Goal: Information Seeking & Learning: Compare options

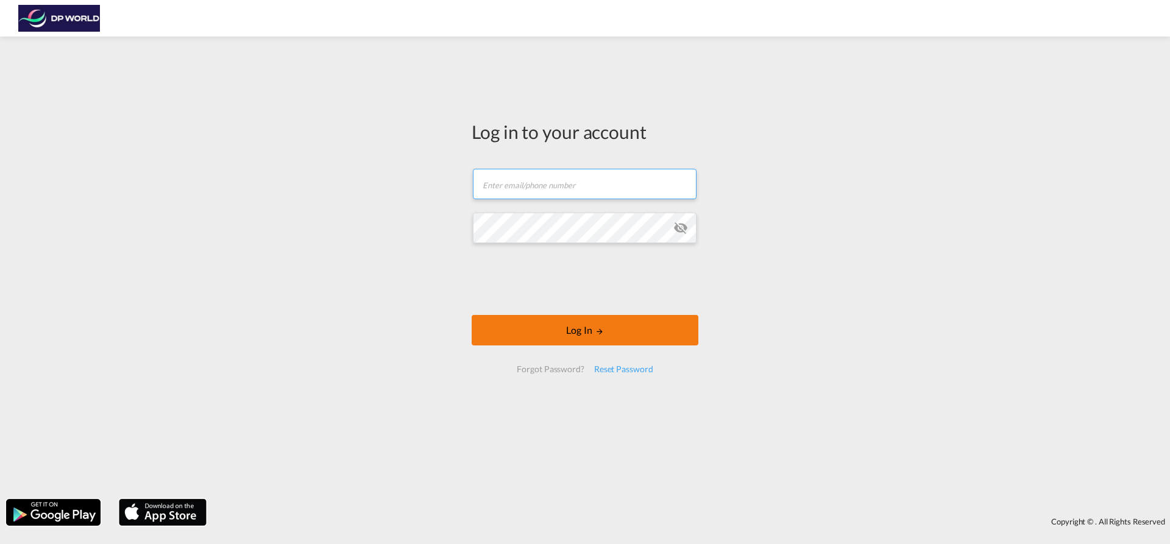
type input "[EMAIL_ADDRESS][PERSON_NAME][DOMAIN_NAME]"
drag, startPoint x: 587, startPoint y: 334, endPoint x: 581, endPoint y: 325, distance: 10.5
click at [587, 334] on button "Log In" at bounding box center [585, 330] width 227 height 30
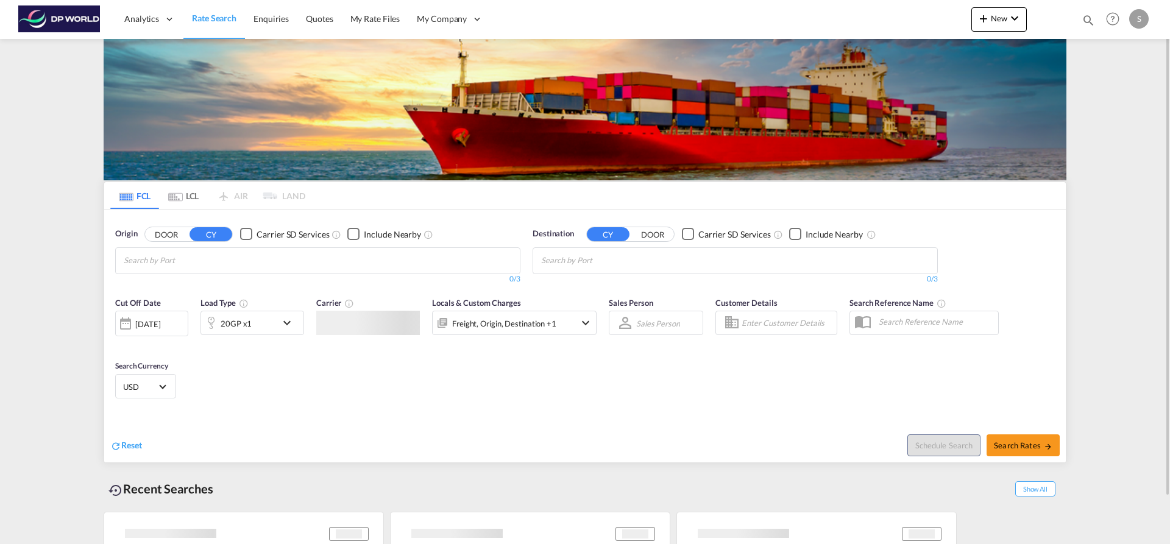
click at [190, 264] on input "Chips input." at bounding box center [182, 260] width 116 height 19
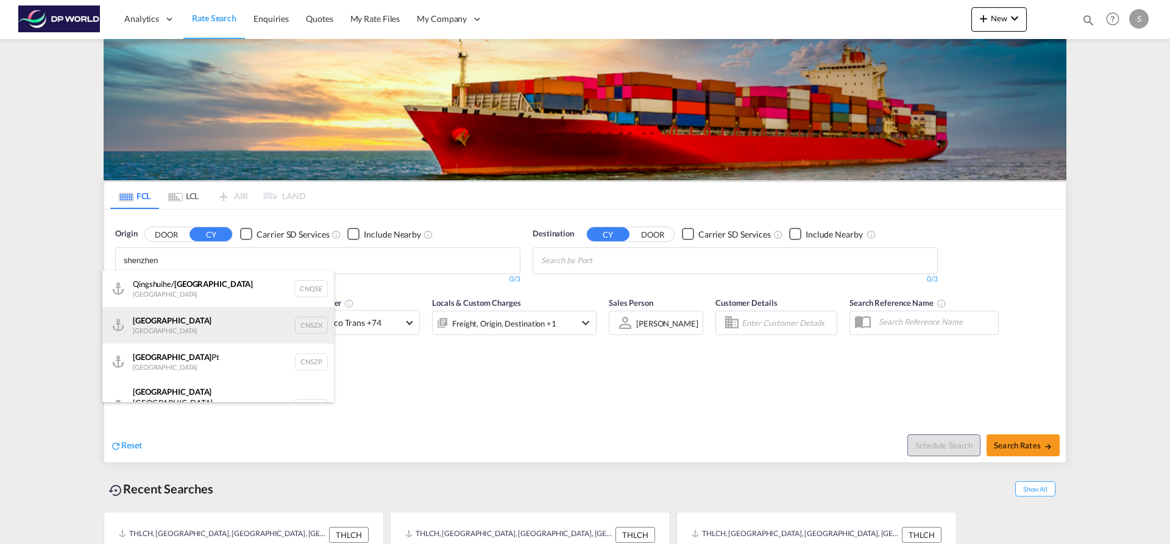
type input "shenzhen"
click at [221, 335] on div "Shenzhen [GEOGRAPHIC_DATA] CNSZX" at bounding box center [218, 325] width 232 height 37
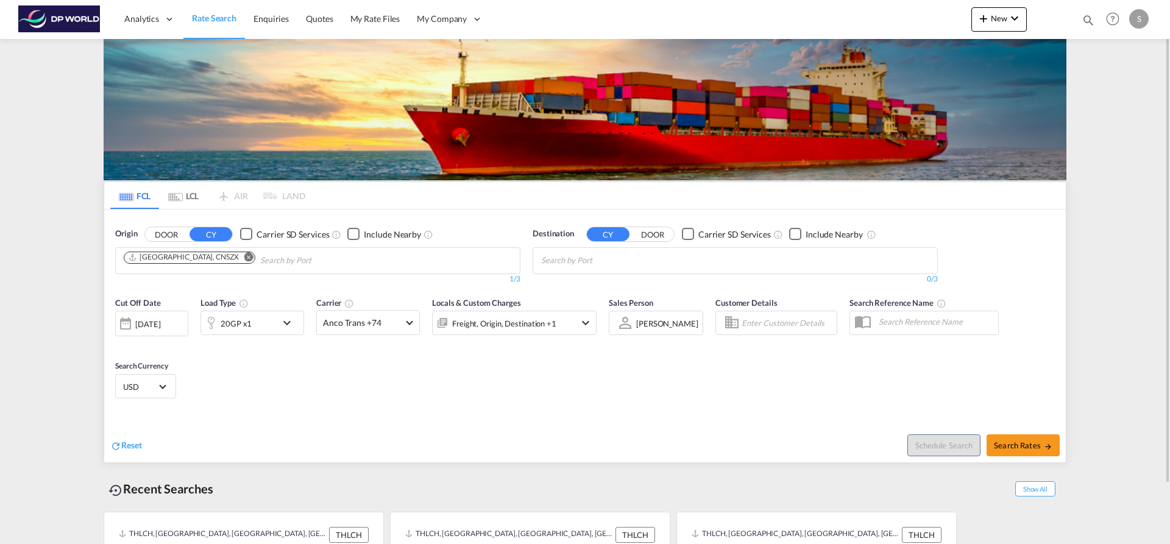
click at [265, 321] on div "20GP x1" at bounding box center [239, 323] width 76 height 24
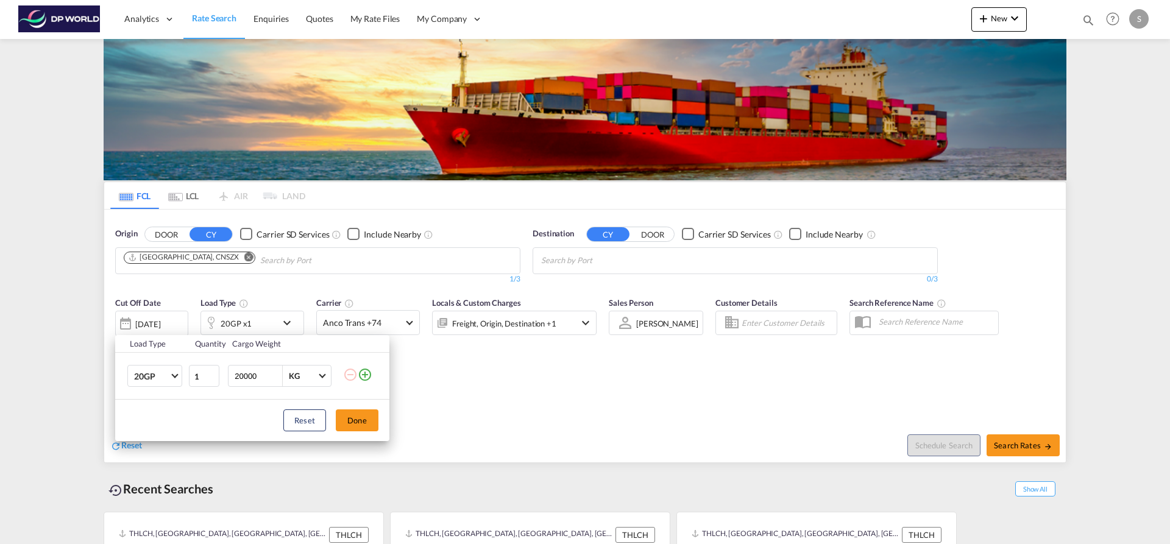
click at [361, 377] on md-icon "icon-plus-circle-outline" at bounding box center [365, 374] width 15 height 15
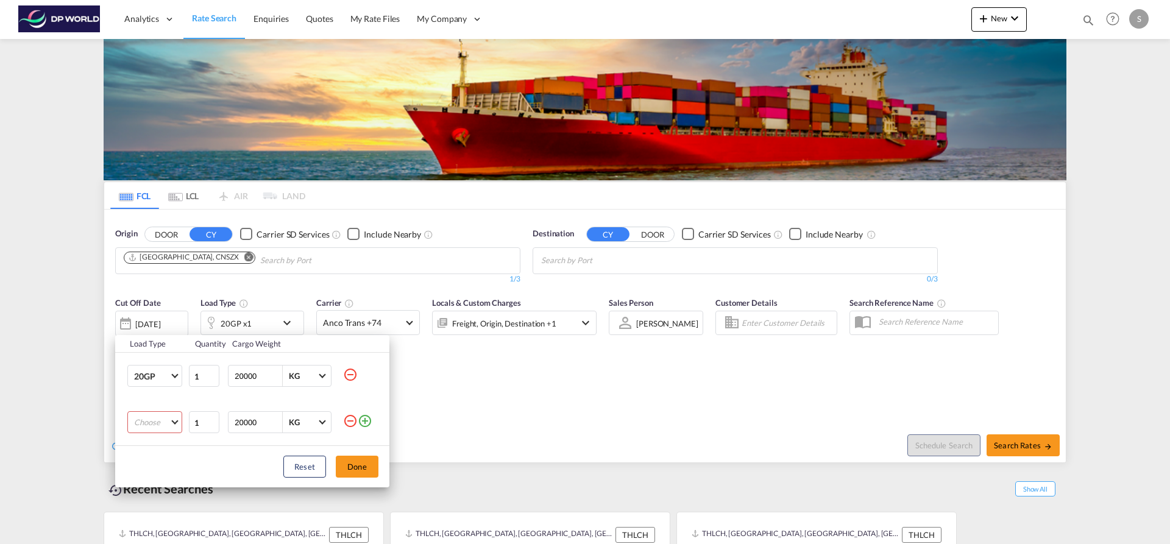
click at [159, 422] on md-select "Choose 20GP 40GP 40HC 45HC 20RE 40RE 40HR 20OT 40OT 20FR 40FR 40NR 20NR 45S 20T…" at bounding box center [154, 422] width 55 height 22
click at [159, 422] on md-option "40GP" at bounding box center [165, 426] width 83 height 29
click at [158, 422] on span "40GP" at bounding box center [151, 423] width 35 height 12
click at [158, 456] on md-option "40HC" at bounding box center [165, 452] width 83 height 29
click at [355, 473] on button "Done" at bounding box center [357, 467] width 43 height 22
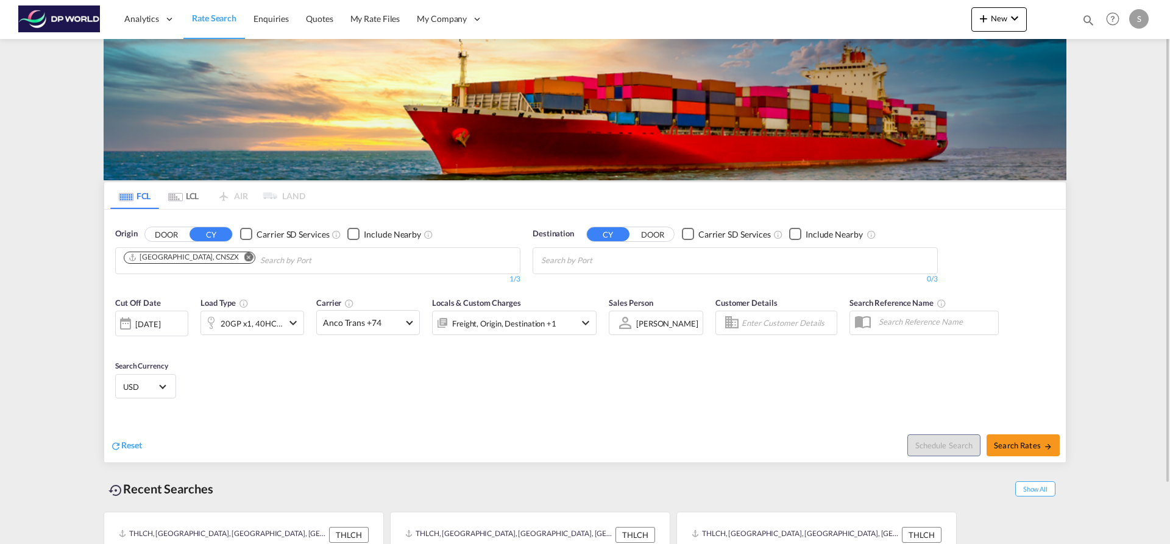
click at [657, 264] on md-chips-wrap "Chips container with autocompletion. Enter the text area, type text to search, …" at bounding box center [600, 259] width 122 height 23
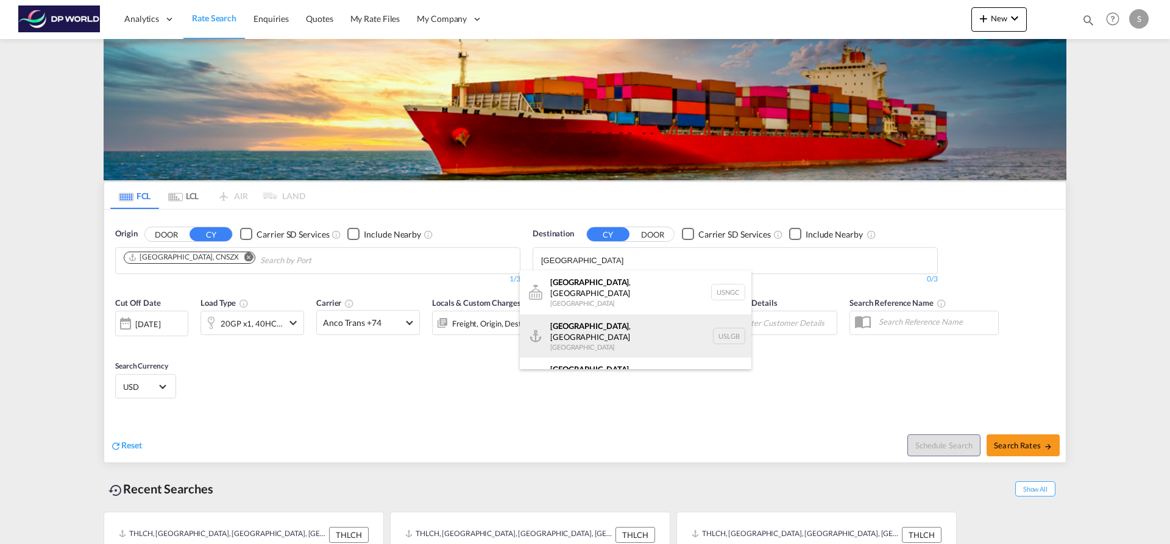
type input "[GEOGRAPHIC_DATA]"
click at [629, 327] on div "[GEOGRAPHIC_DATA] , [GEOGRAPHIC_DATA] [GEOGRAPHIC_DATA] USLGB" at bounding box center [636, 336] width 232 height 44
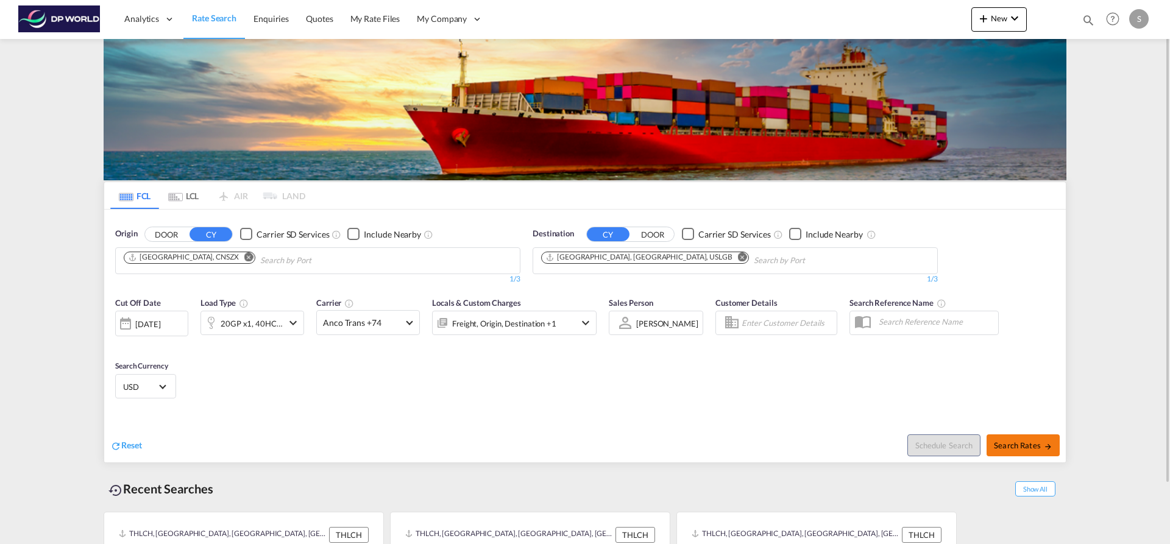
click at [1052, 452] on button "Search Rates" at bounding box center [1023, 445] width 73 height 22
type input "CNSZX to USLGB / [DATE]"
